Goal: Task Accomplishment & Management: Use online tool/utility

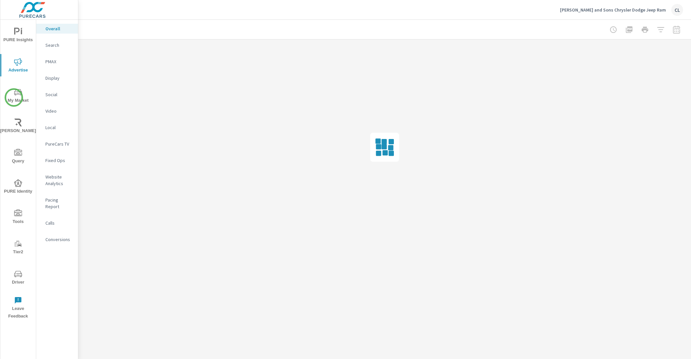
click at [13, 98] on span "My Market" at bounding box center [18, 96] width 32 height 16
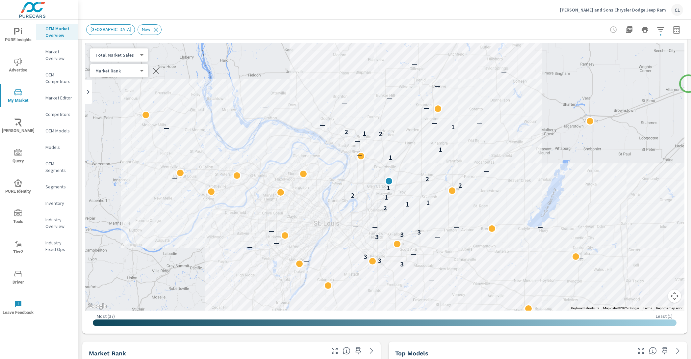
scroll to position [28, 0]
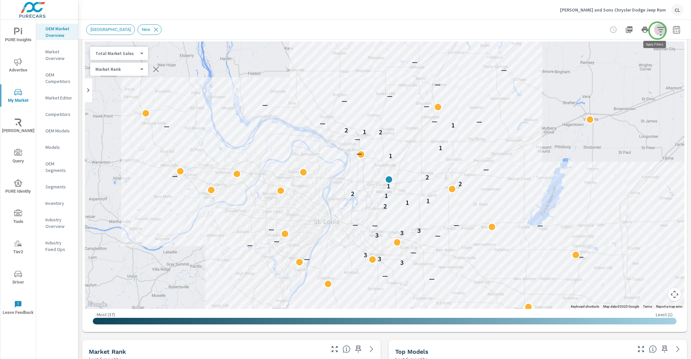
click at [658, 31] on icon "button" at bounding box center [661, 30] width 8 height 8
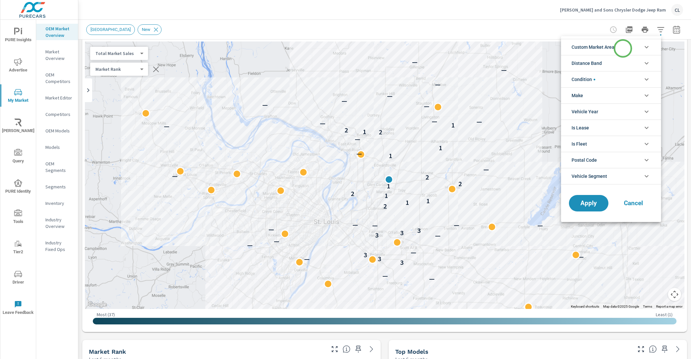
click at [623, 48] on li "Custom Market Area" at bounding box center [611, 47] width 100 height 16
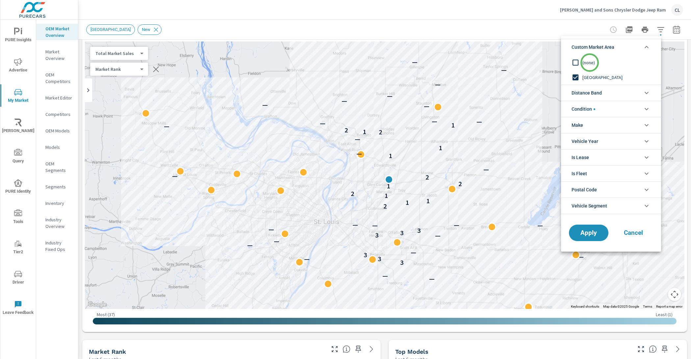
click at [590, 63] on span "(none)" at bounding box center [619, 63] width 72 height 8
click at [597, 94] on span "Distance Band" at bounding box center [587, 93] width 30 height 16
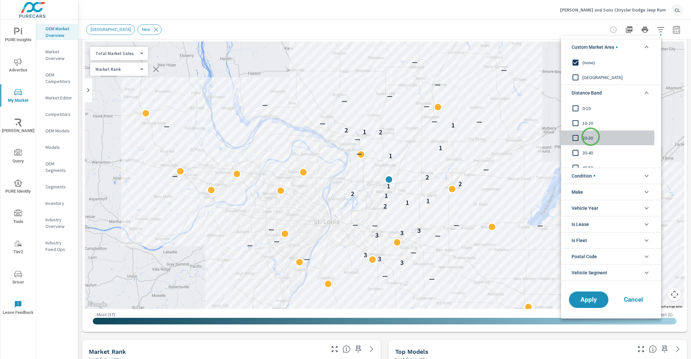
click at [591, 137] on span "20-30" at bounding box center [619, 138] width 72 height 8
click at [580, 118] on input "filter options" at bounding box center [576, 123] width 14 height 14
click at [580, 110] on input "filter options" at bounding box center [576, 108] width 14 height 14
click at [594, 299] on span "Apply" at bounding box center [589, 299] width 27 height 6
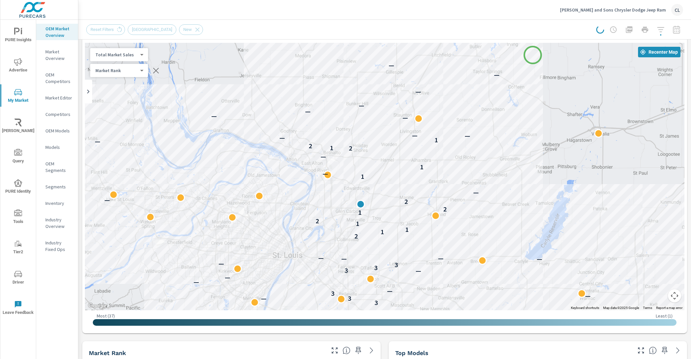
scroll to position [26, 0]
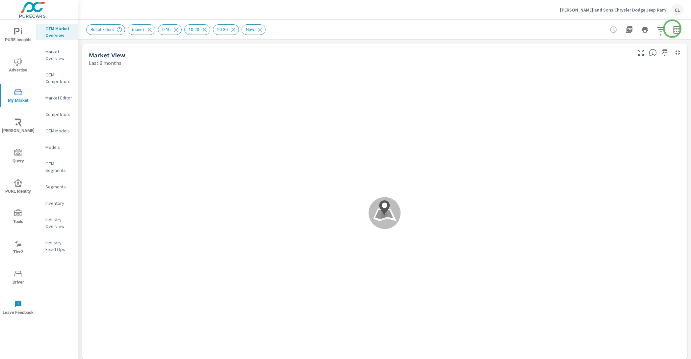
click at [675, 30] on icon "button" at bounding box center [677, 30] width 4 height 3
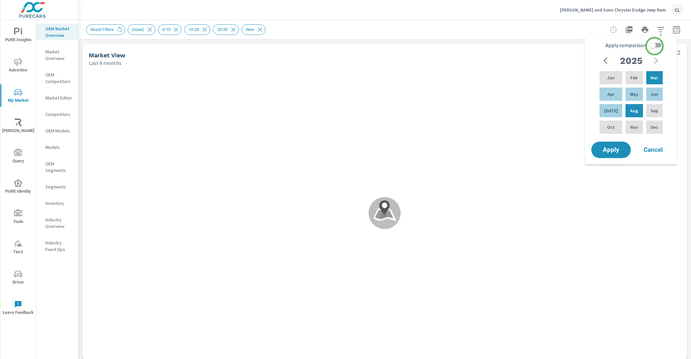
click at [655, 45] on input "Apply comparison" at bounding box center [653, 45] width 38 height 13
checkbox input "true"
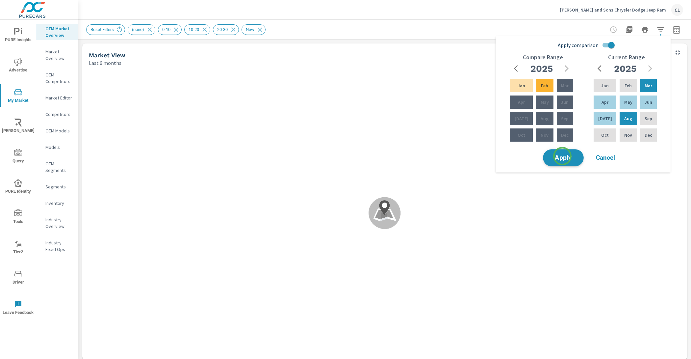
click at [562, 158] on span "Apply" at bounding box center [563, 158] width 27 height 6
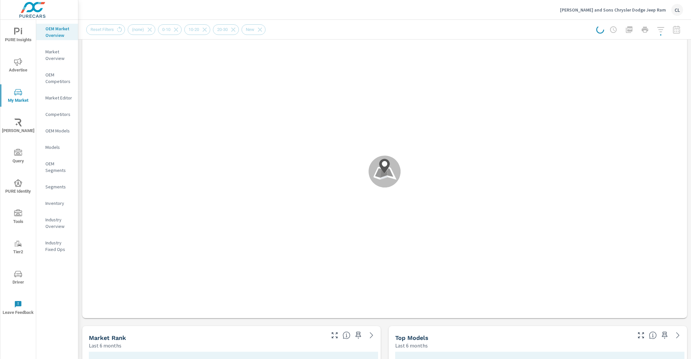
scroll to position [0, 0]
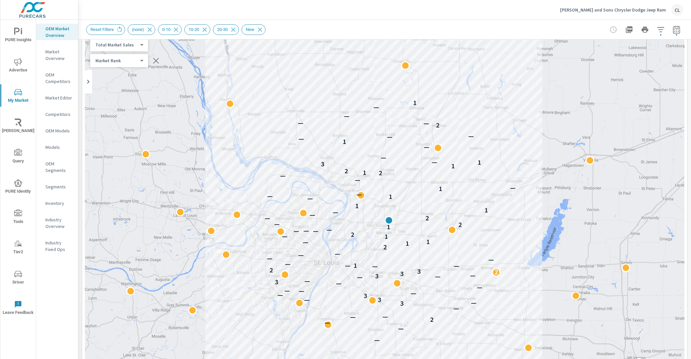
scroll to position [0, 0]
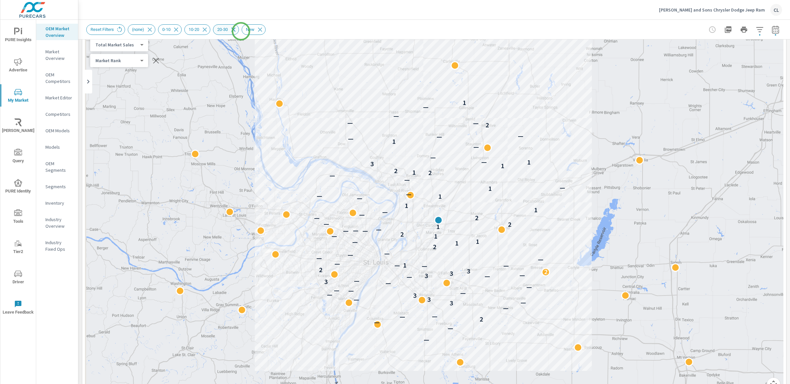
click at [237, 29] on icon at bounding box center [233, 29] width 7 height 7
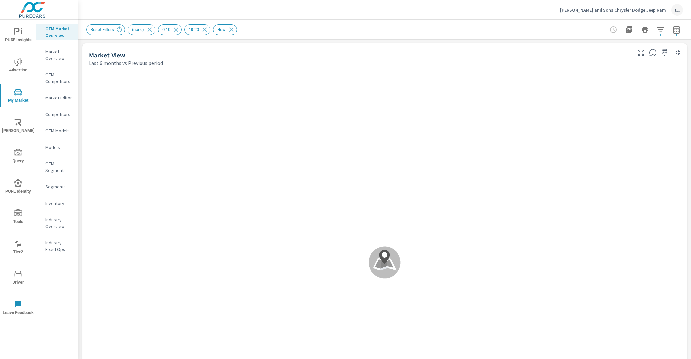
scroll to position [0, 0]
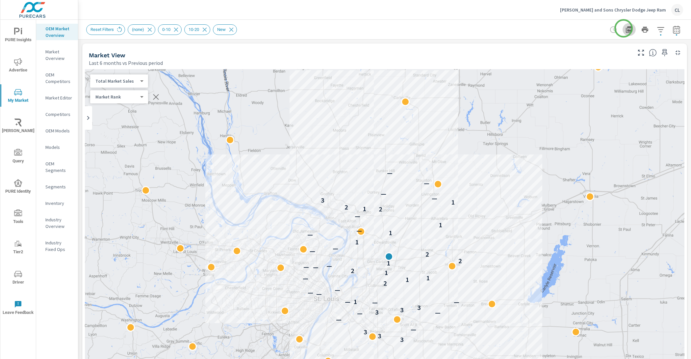
click at [626, 28] on icon "button" at bounding box center [630, 30] width 8 height 8
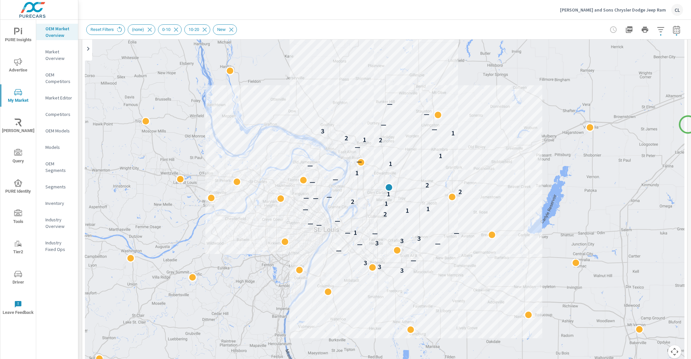
scroll to position [66, 0]
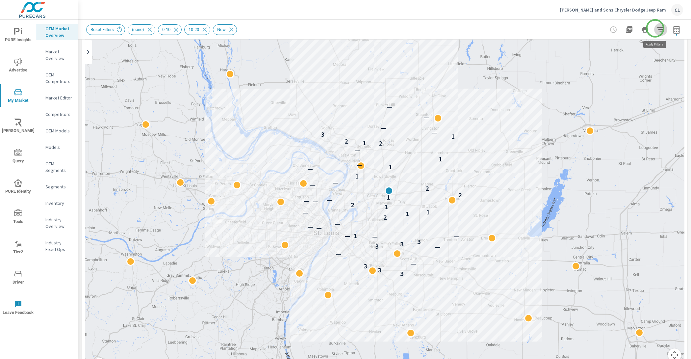
click at [657, 28] on icon "button" at bounding box center [661, 30] width 8 height 8
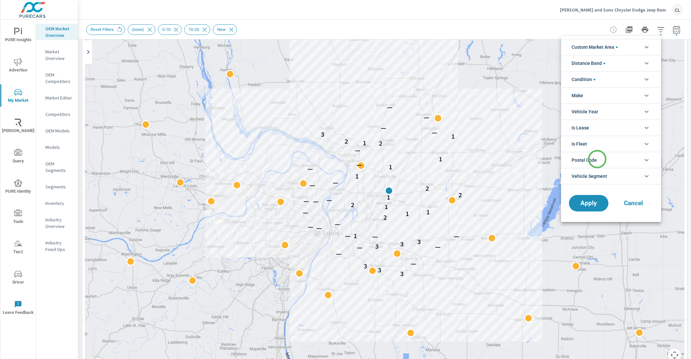
click at [598, 156] on li "Postal Code" at bounding box center [611, 160] width 100 height 16
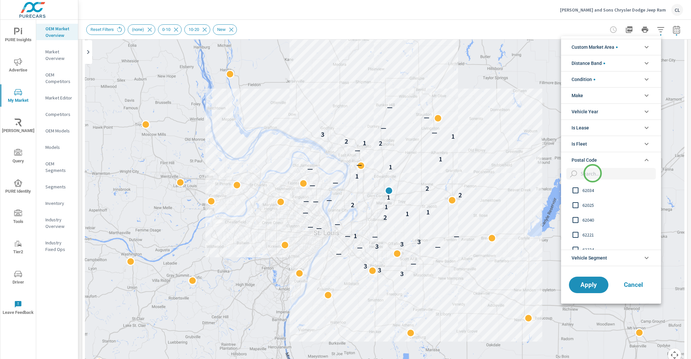
click at [593, 173] on input "filter options" at bounding box center [618, 174] width 78 height 12
type input "62040"
click at [590, 189] on span "62040" at bounding box center [619, 190] width 72 height 8
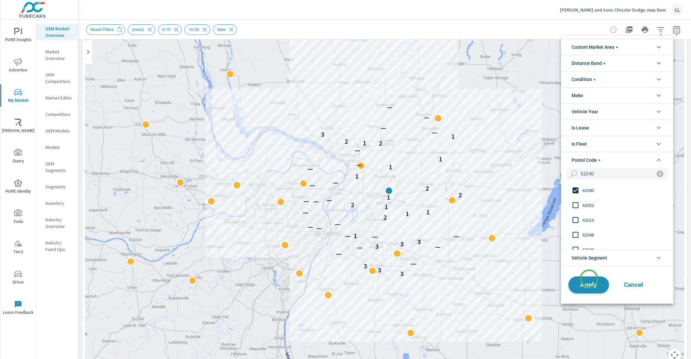
click at [589, 282] on span "Apply" at bounding box center [589, 285] width 27 height 6
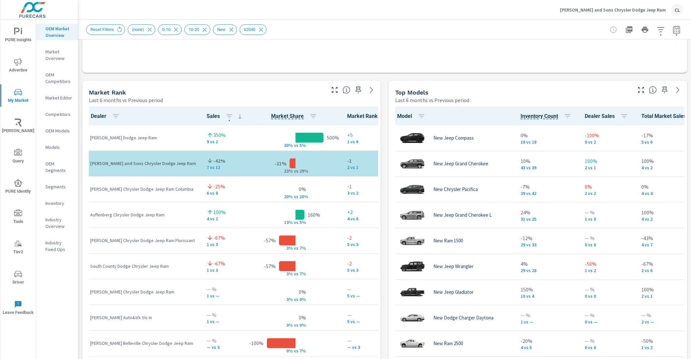
scroll to position [0, 0]
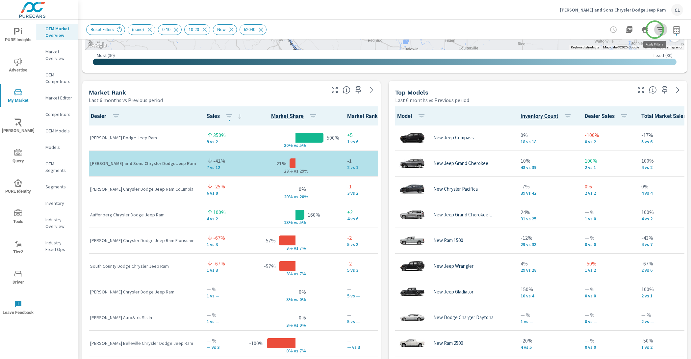
click at [657, 30] on icon "button" at bounding box center [661, 30] width 8 height 8
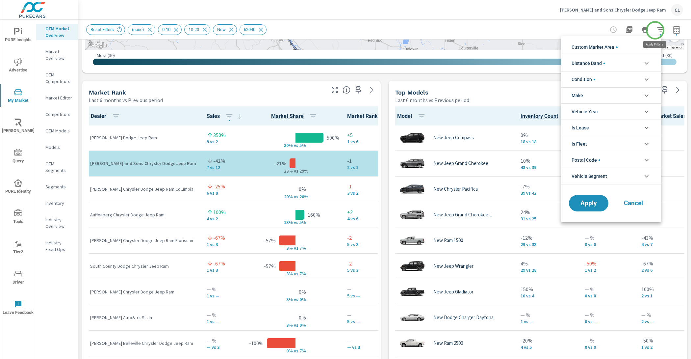
scroll to position [44, 0]
click at [601, 159] on span "filter options" at bounding box center [600, 160] width 2 height 2
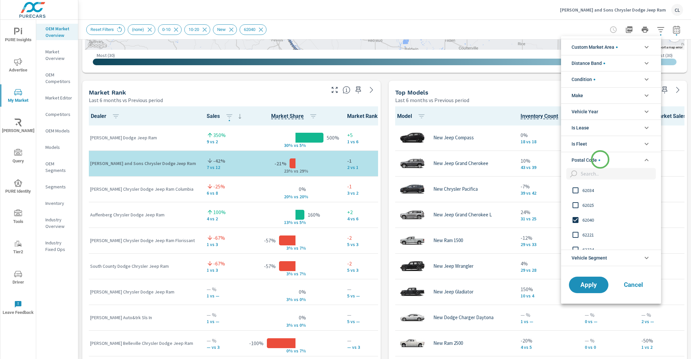
scroll to position [0, 0]
click at [591, 171] on input "filter options" at bounding box center [618, 174] width 78 height 12
click at [589, 187] on span "62234" at bounding box center [619, 190] width 72 height 8
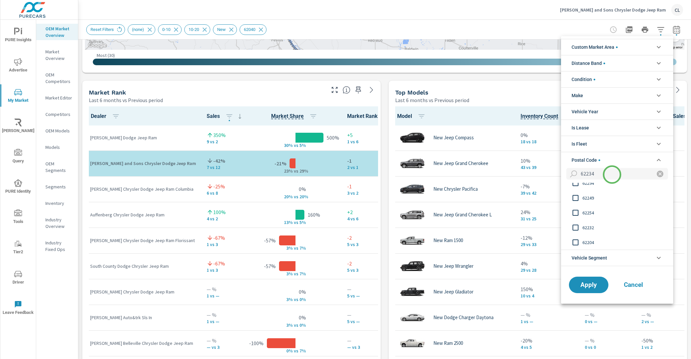
click at [612, 174] on input "62234" at bounding box center [614, 174] width 71 height 12
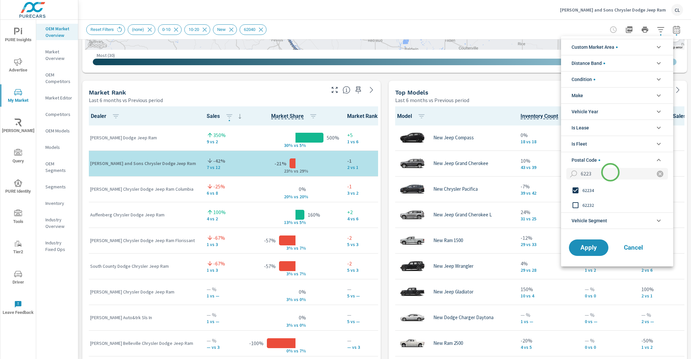
scroll to position [0, 0]
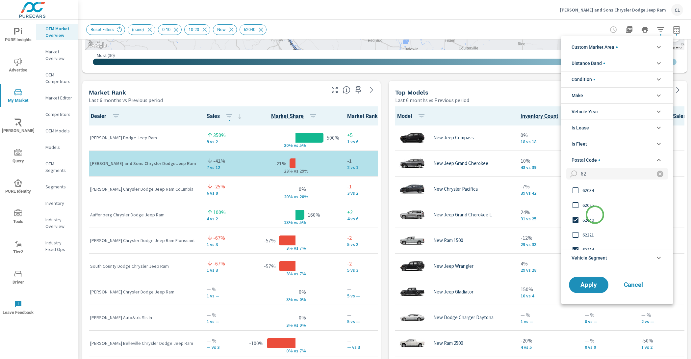
type input "62"
click at [592, 217] on span "62040" at bounding box center [619, 220] width 72 height 8
click at [592, 282] on span "Apply" at bounding box center [589, 285] width 27 height 6
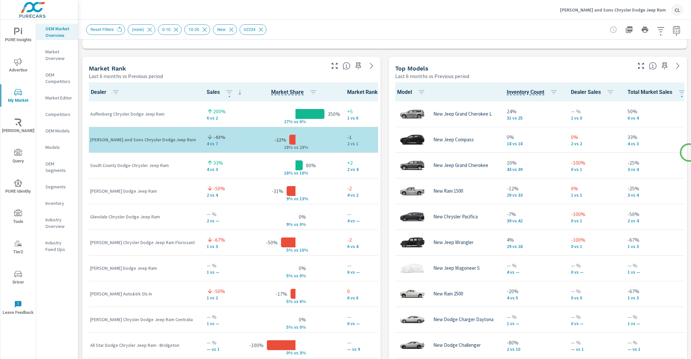
scroll to position [0, 0]
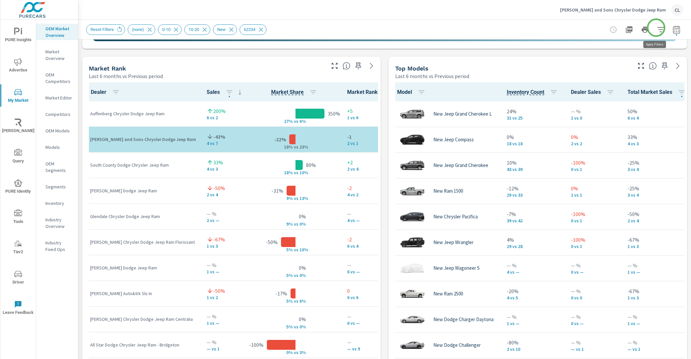
click at [657, 28] on icon "button" at bounding box center [661, 30] width 8 height 8
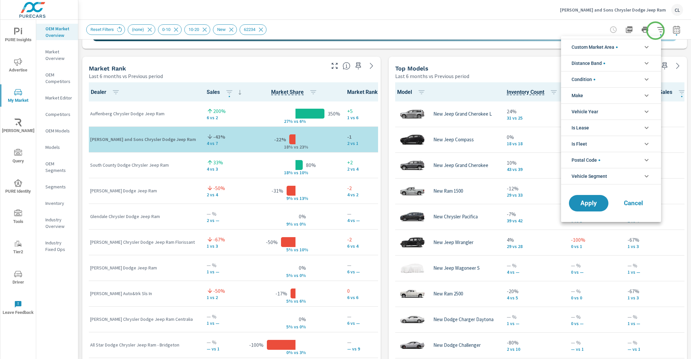
scroll to position [67, 0]
click at [611, 159] on li "Postal Code" at bounding box center [611, 160] width 100 height 16
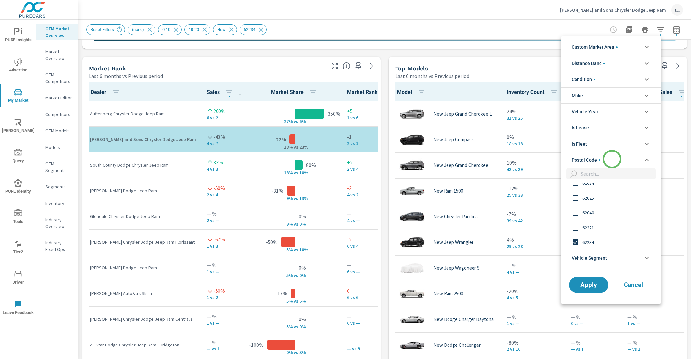
scroll to position [0, 0]
click at [586, 242] on span "62234" at bounding box center [619, 242] width 72 height 8
click at [592, 175] on input "filter options" at bounding box center [618, 174] width 78 height 12
type input "62061"
click at [592, 190] on span "62061" at bounding box center [619, 190] width 72 height 8
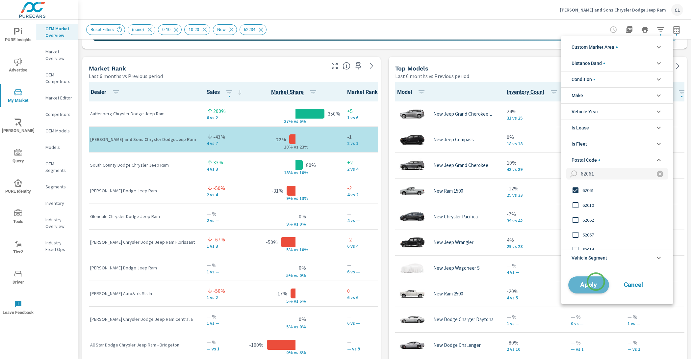
click at [596, 282] on span "Apply" at bounding box center [589, 285] width 27 height 6
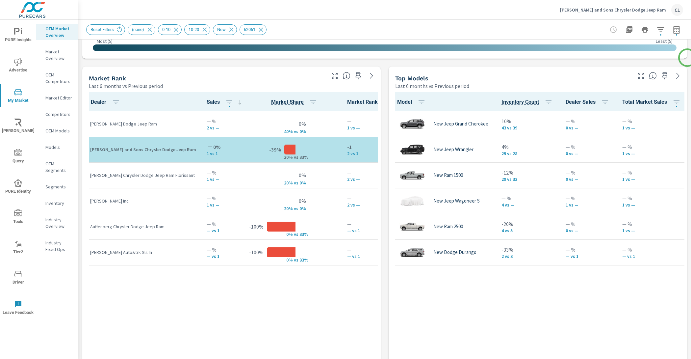
scroll to position [402, 0]
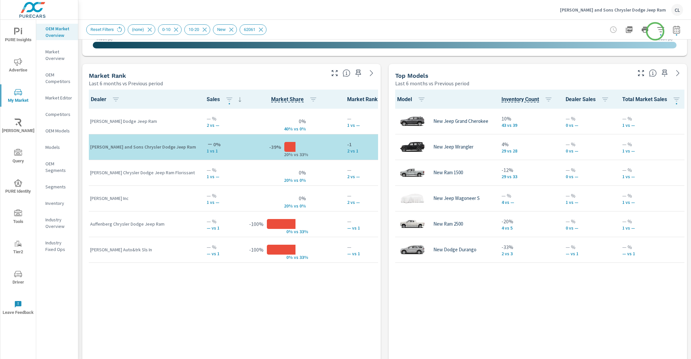
click at [658, 31] on icon "button" at bounding box center [661, 29] width 7 height 5
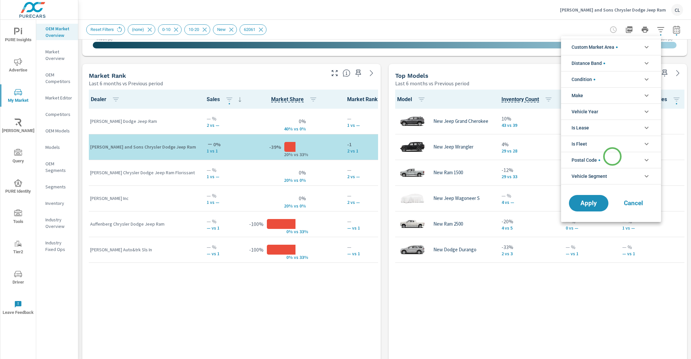
click at [613, 157] on li "Postal Code" at bounding box center [611, 160] width 100 height 16
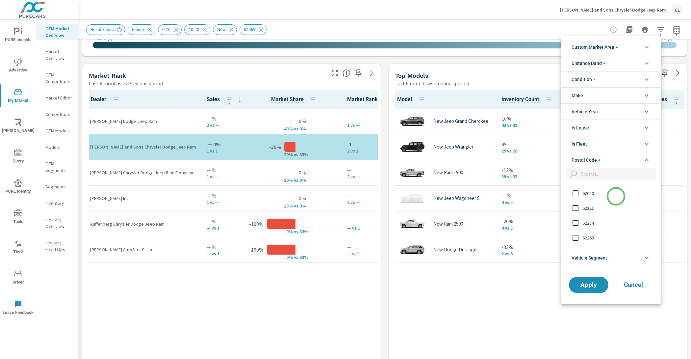
scroll to position [0, 0]
click at [602, 171] on input "filter options" at bounding box center [618, 174] width 78 height 12
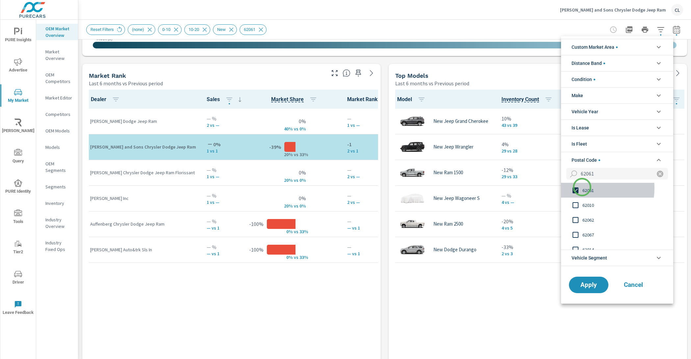
click at [583, 187] on span "62061" at bounding box center [619, 190] width 72 height 8
click at [606, 171] on input "62061" at bounding box center [614, 174] width 71 height 12
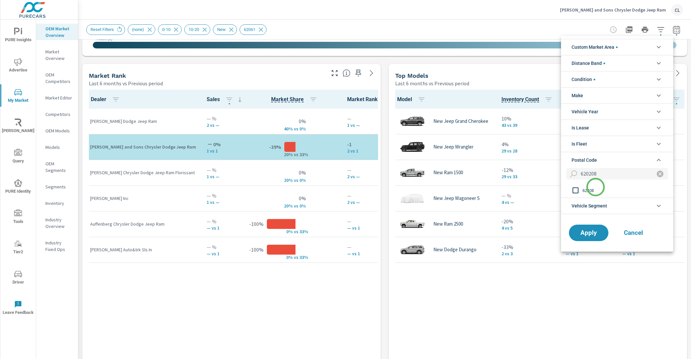
type input "620208"
click at [595, 188] on span "62208" at bounding box center [619, 190] width 72 height 8
click at [591, 231] on span "Apply" at bounding box center [589, 233] width 27 height 6
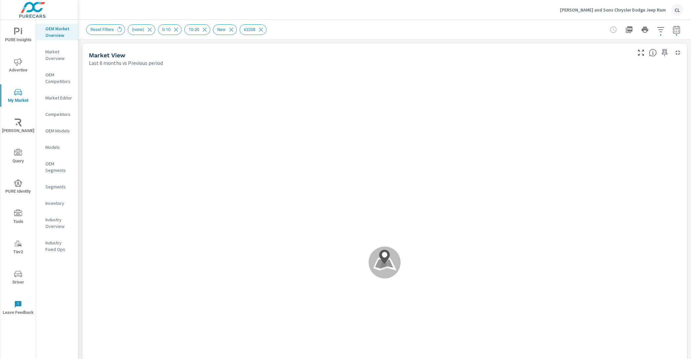
scroll to position [0, 0]
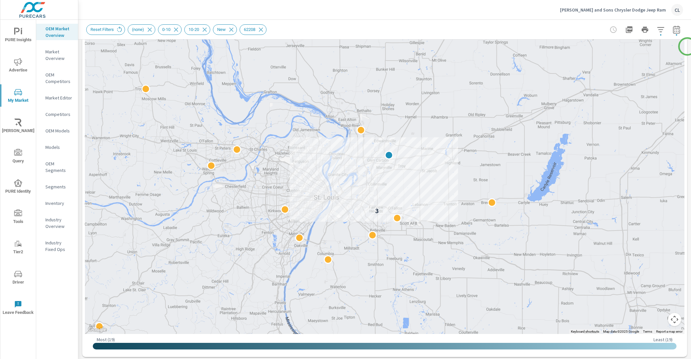
scroll to position [97, 0]
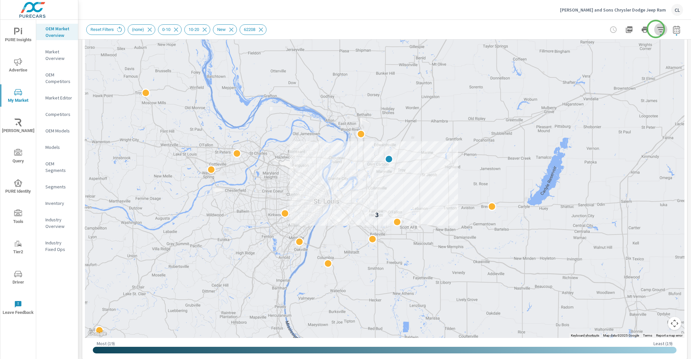
click at [657, 29] on icon "button" at bounding box center [661, 30] width 8 height 8
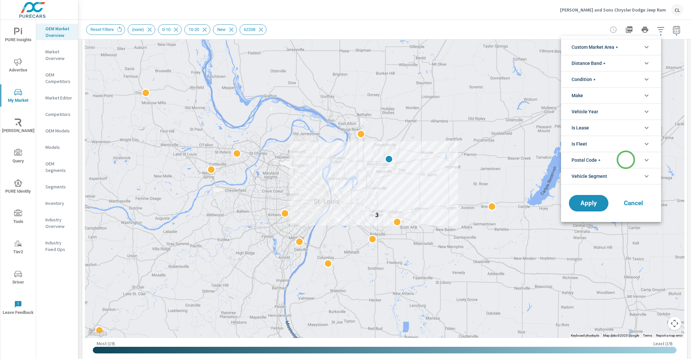
click at [626, 159] on li "Postal Code" at bounding box center [611, 160] width 100 height 16
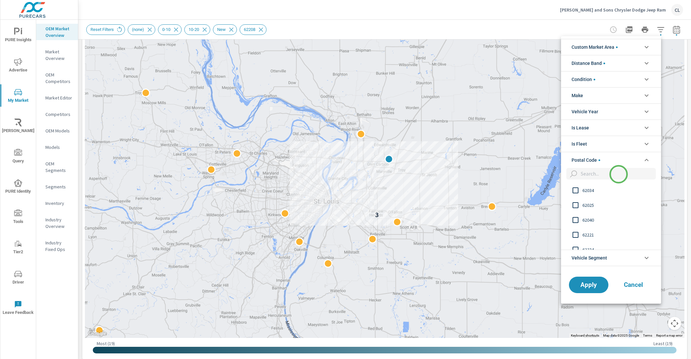
click at [618, 173] on input "filter options" at bounding box center [618, 174] width 78 height 12
click at [265, 29] on div at bounding box center [345, 179] width 691 height 359
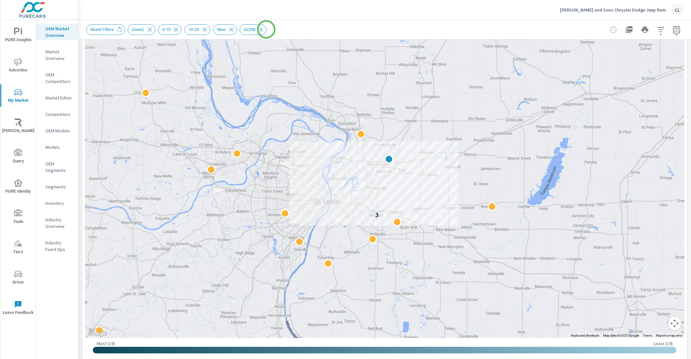
click at [266, 29] on div "Custom Market Area (none) New Market Area Distance Band 0-10 10-20 20-30 30-40 …" at bounding box center [345, 179] width 691 height 359
click at [263, 29] on icon at bounding box center [261, 29] width 4 height 4
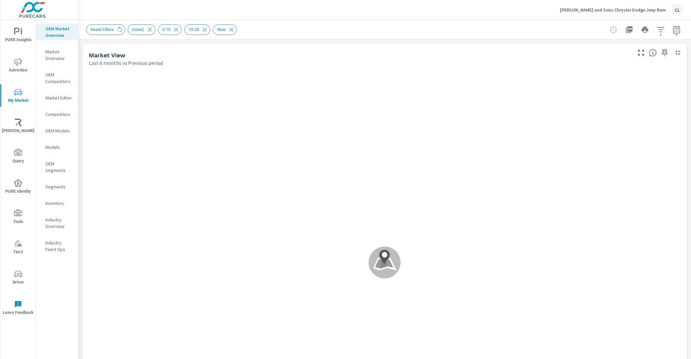
scroll to position [0, 0]
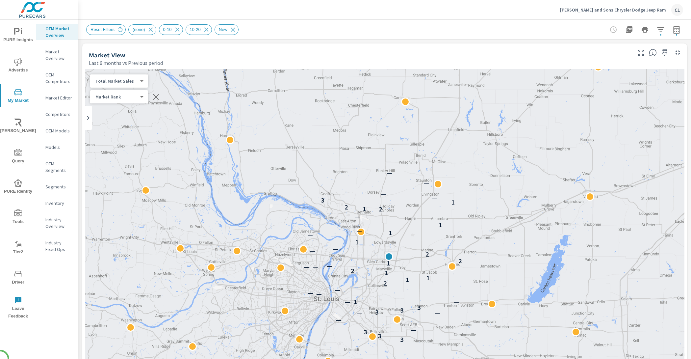
scroll to position [0, 0]
